Goal: Transaction & Acquisition: Register for event/course

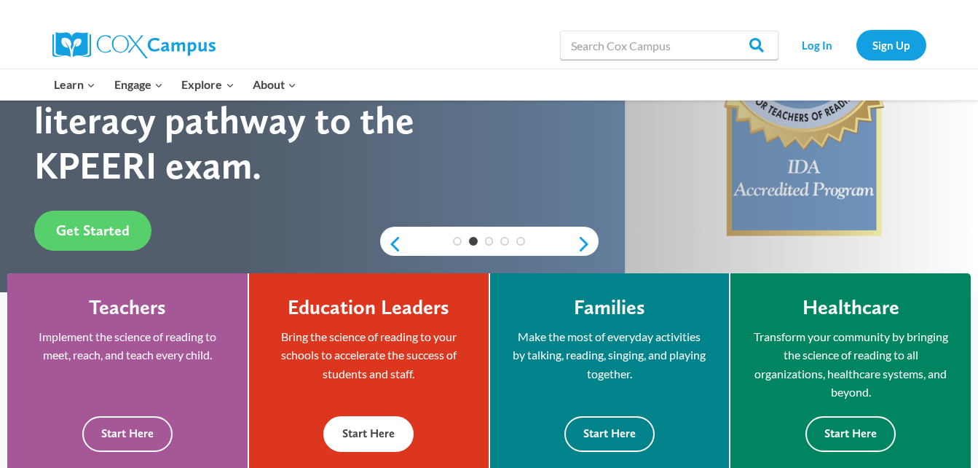
scroll to position [247, 0]
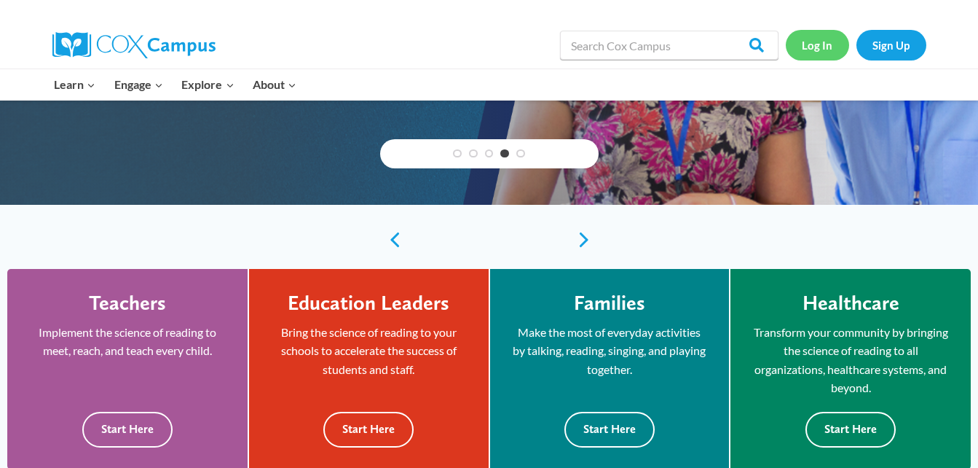
click at [826, 42] on link "Log In" at bounding box center [817, 45] width 63 height 30
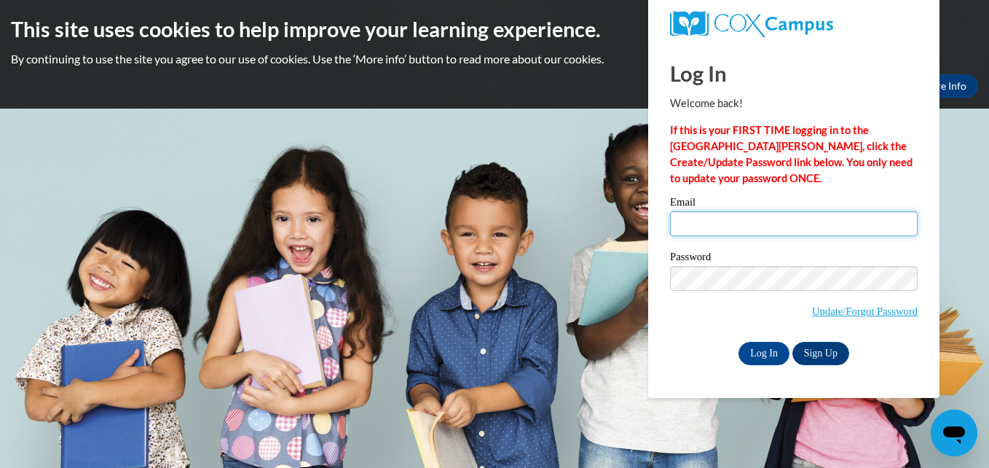
click at [817, 228] on input "Email" at bounding box center [794, 223] width 248 height 25
type input "margaretsmith72@yahoo.com"
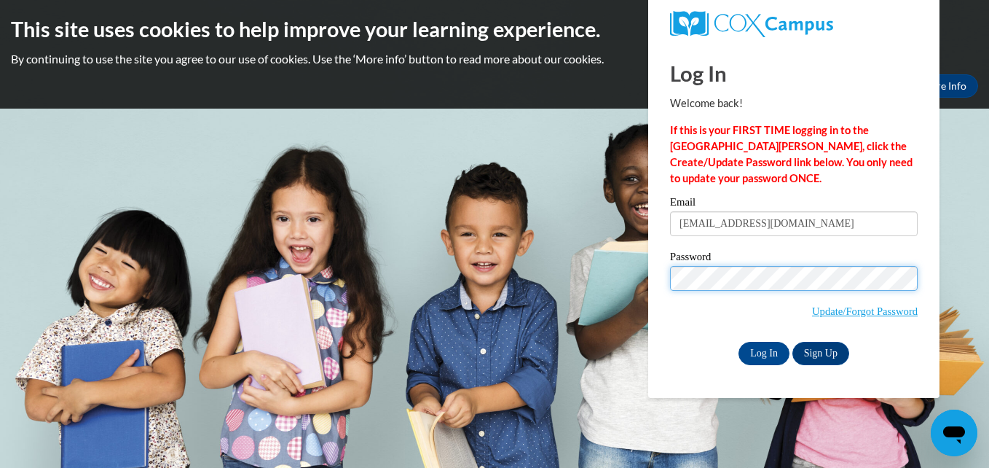
click at [739, 342] on input "Log In" at bounding box center [764, 353] width 51 height 23
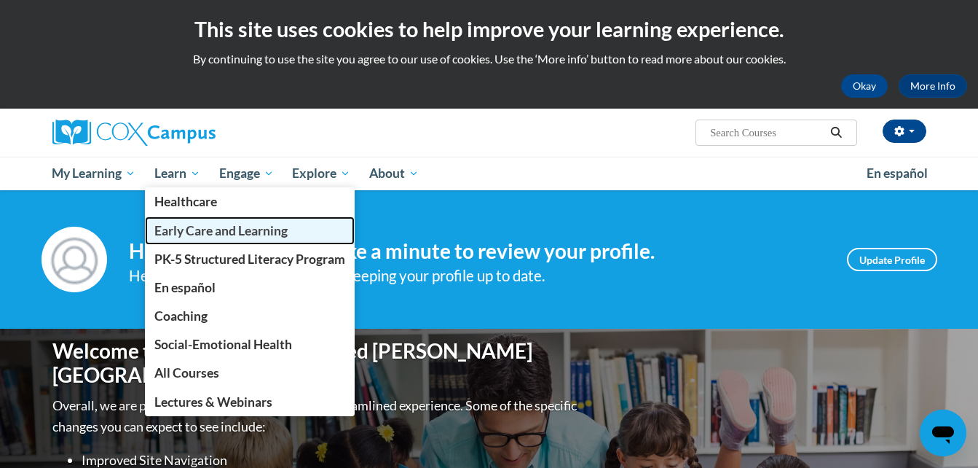
click at [208, 232] on span "Early Care and Learning" at bounding box center [220, 230] width 133 height 15
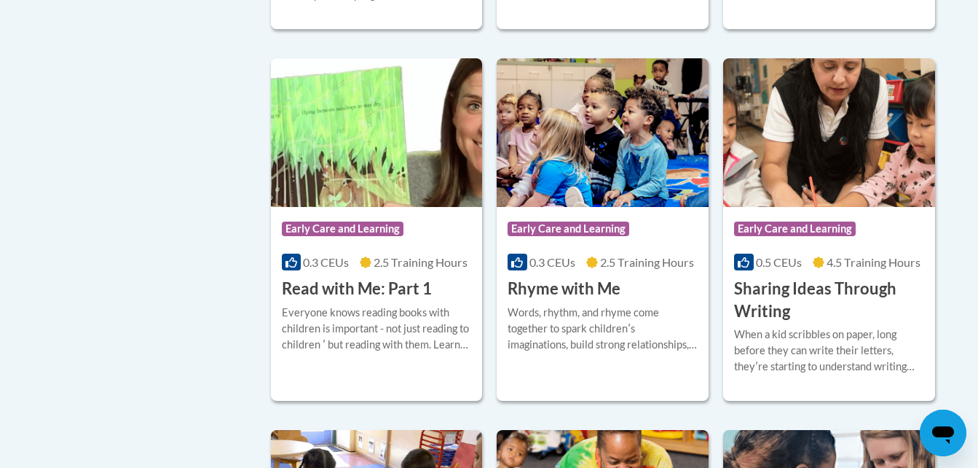
scroll to position [1719, 0]
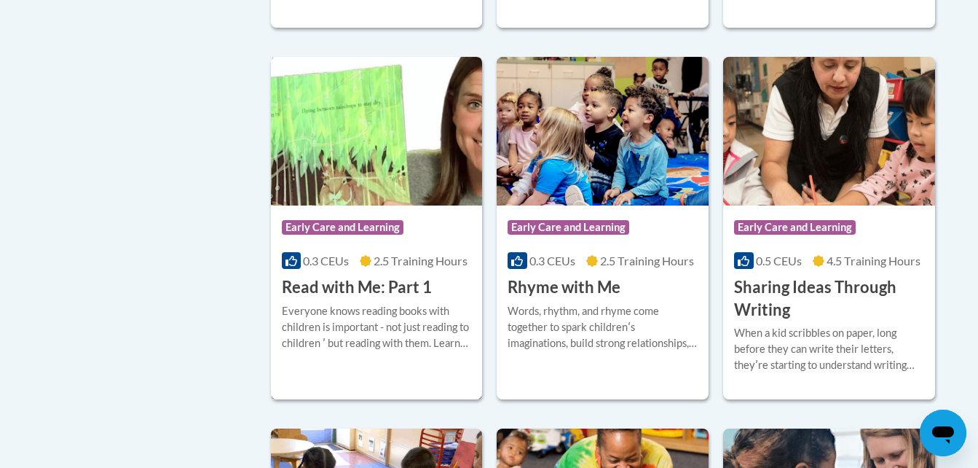
click at [411, 269] on div "0.3 CEUs 2.5 Training Hours" at bounding box center [377, 261] width 190 height 16
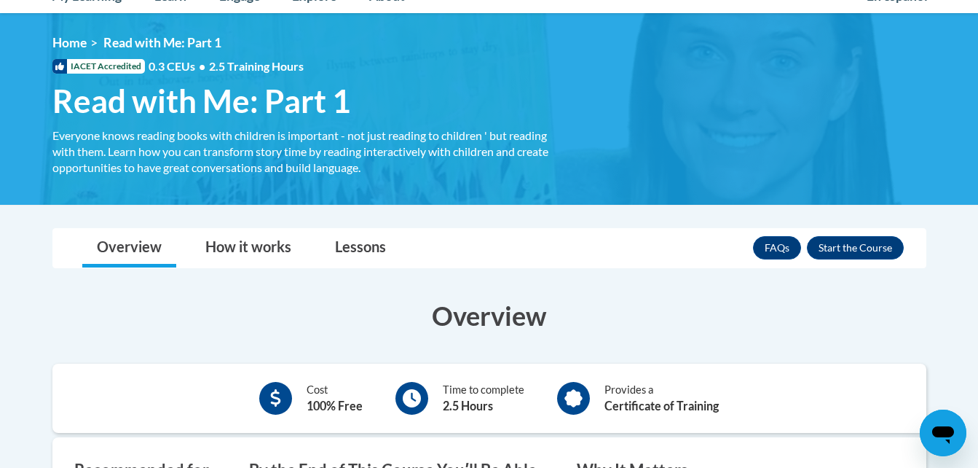
scroll to position [175, 0]
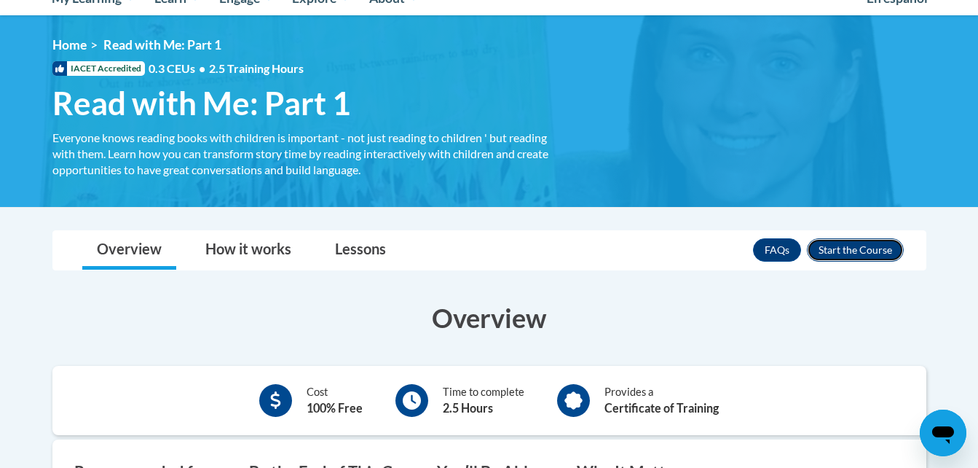
click at [861, 253] on button "Enroll" at bounding box center [855, 249] width 97 height 23
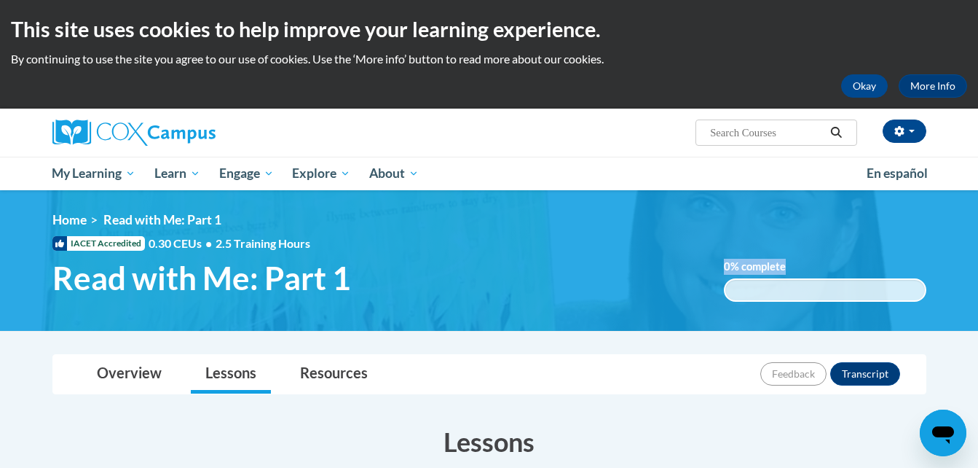
drag, startPoint x: 608, startPoint y: 332, endPoint x: 635, endPoint y: 302, distance: 40.8
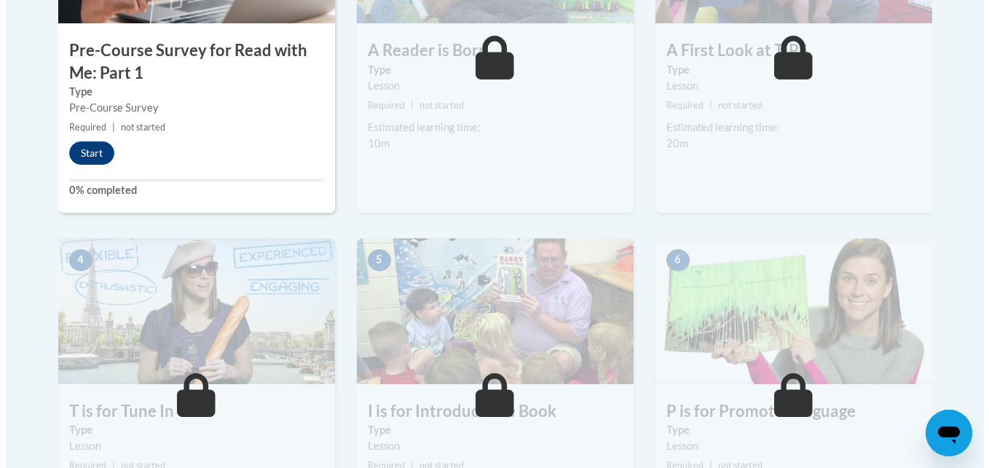
scroll to position [583, 0]
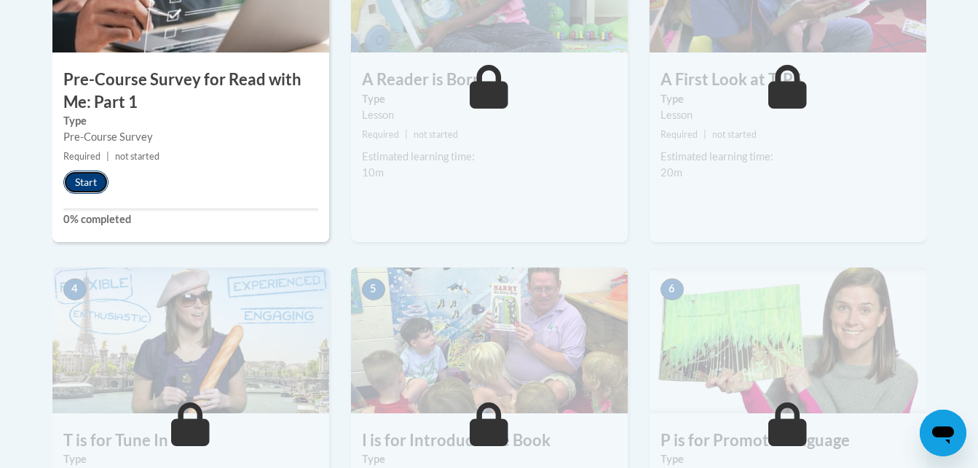
click at [99, 184] on button "Start" at bounding box center [85, 181] width 45 height 23
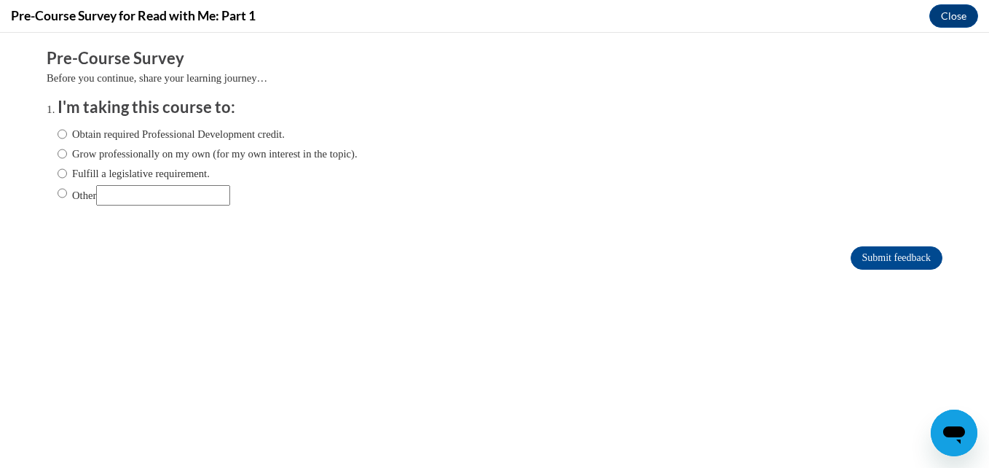
scroll to position [0, 0]
click at [98, 141] on label "Obtain required Professional Development credit." at bounding box center [171, 134] width 227 height 16
click at [67, 141] on input "Obtain required Professional Development credit." at bounding box center [62, 134] width 9 height 16
radio input "true"
click at [863, 254] on input "Submit feedback" at bounding box center [897, 257] width 92 height 23
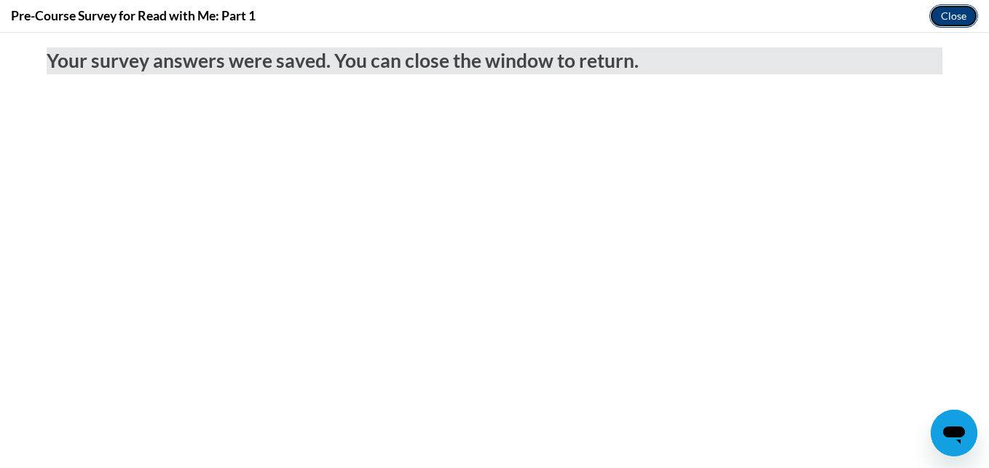
click at [955, 18] on button "Close" at bounding box center [954, 15] width 49 height 23
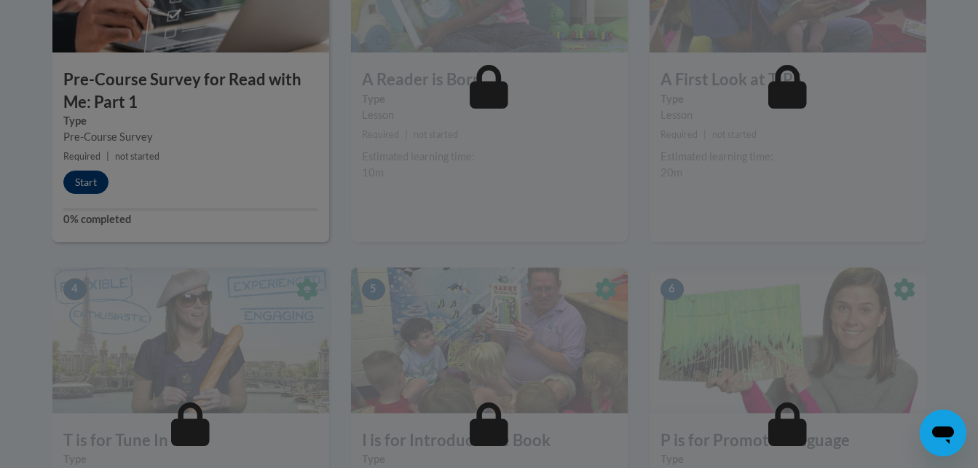
click at [474, 139] on div at bounding box center [489, 45] width 874 height 277
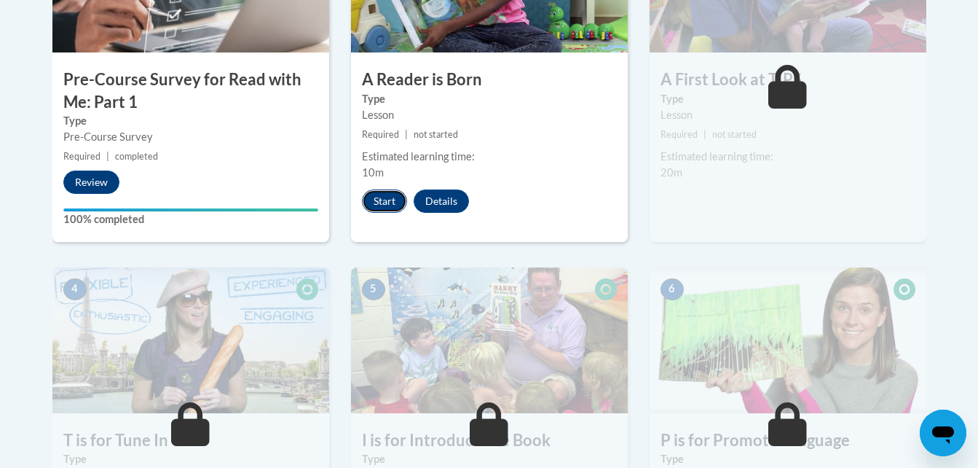
click at [385, 202] on button "Start" at bounding box center [384, 200] width 45 height 23
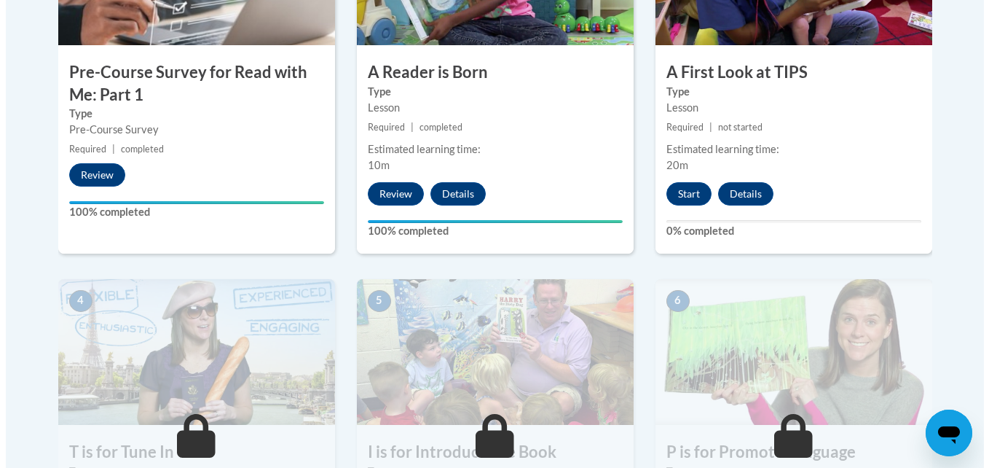
scroll to position [612, 0]
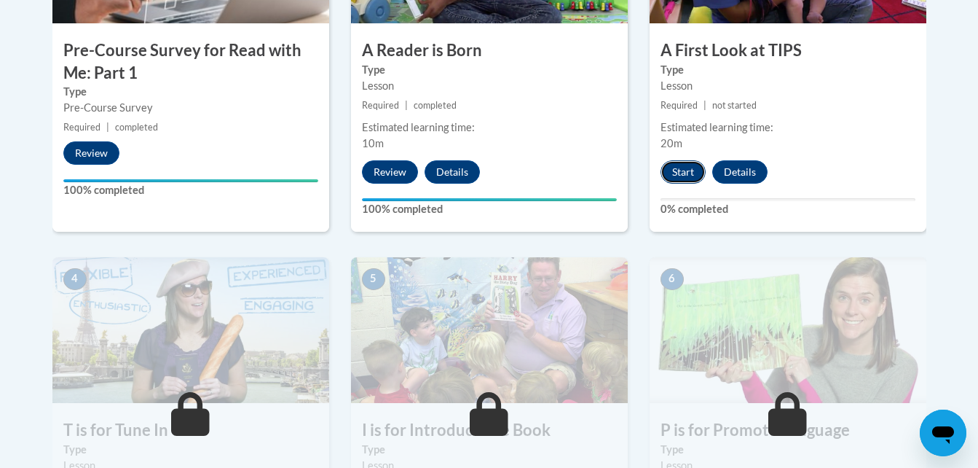
click at [684, 179] on button "Start" at bounding box center [683, 171] width 45 height 23
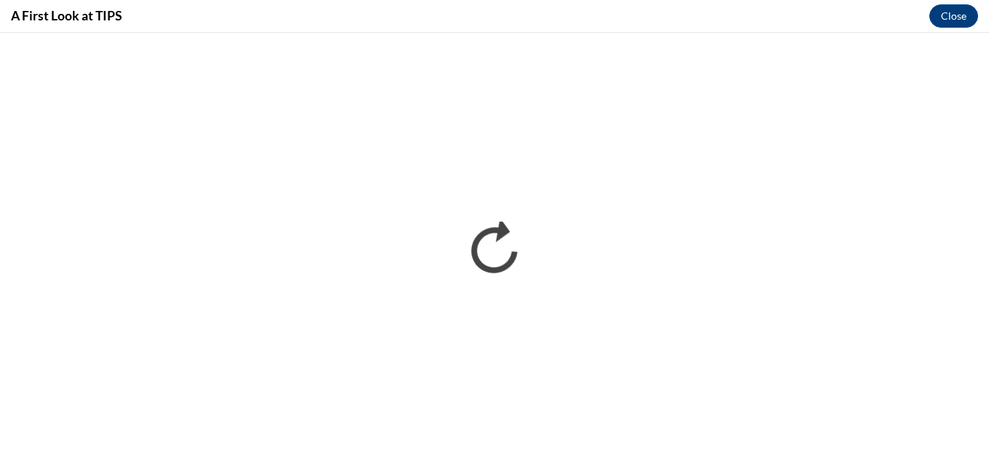
scroll to position [0, 0]
